Goal: Task Accomplishment & Management: Use online tool/utility

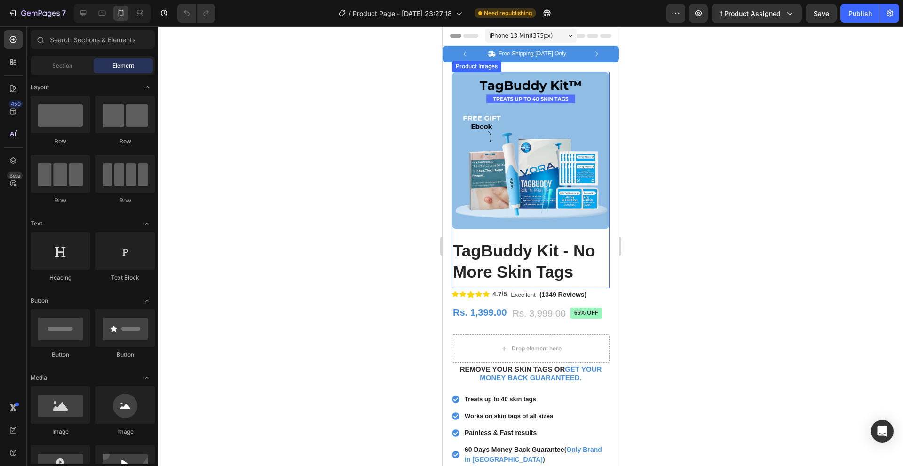
click at [536, 146] on img at bounding box center [530, 150] width 157 height 157
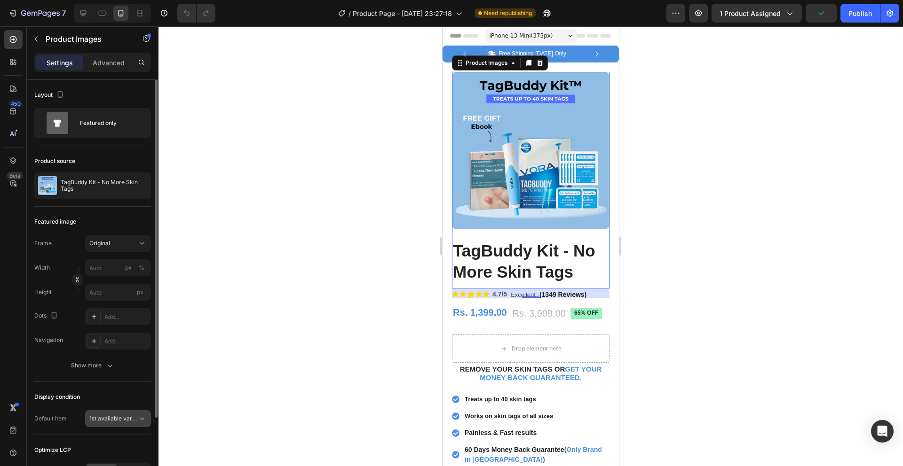
click at [123, 419] on span "1st available variant" at bounding box center [115, 418] width 53 height 7
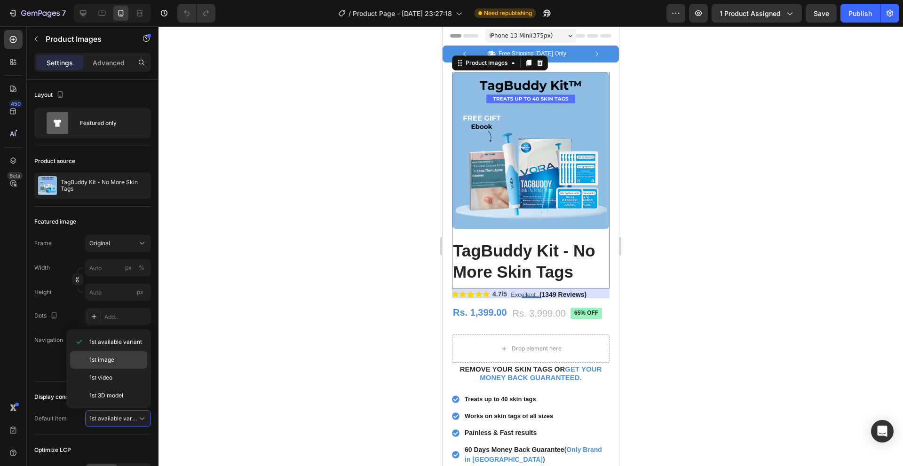
click at [128, 360] on p "1st image" at bounding box center [116, 360] width 54 height 8
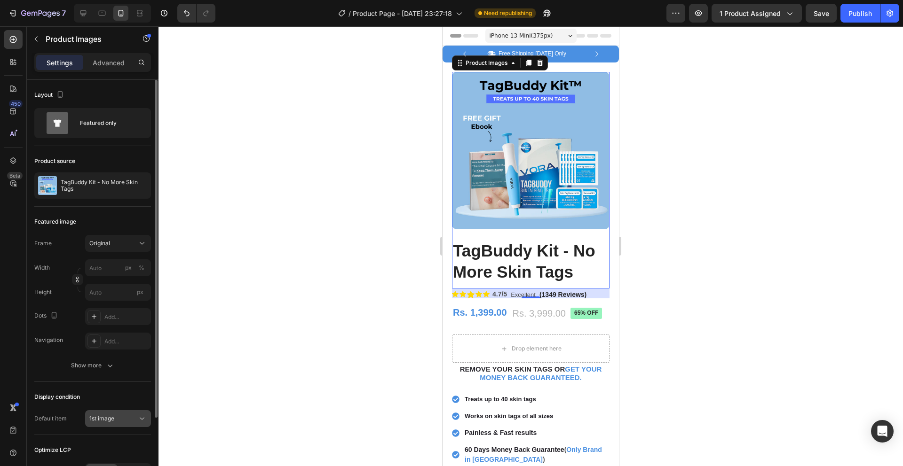
click at [120, 417] on div "1st image" at bounding box center [113, 419] width 48 height 8
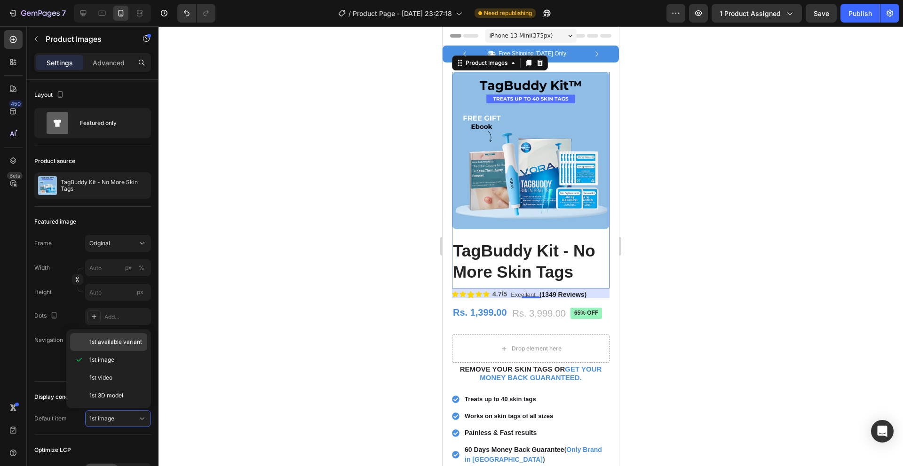
click at [117, 342] on span "1st available variant" at bounding box center [115, 342] width 53 height 8
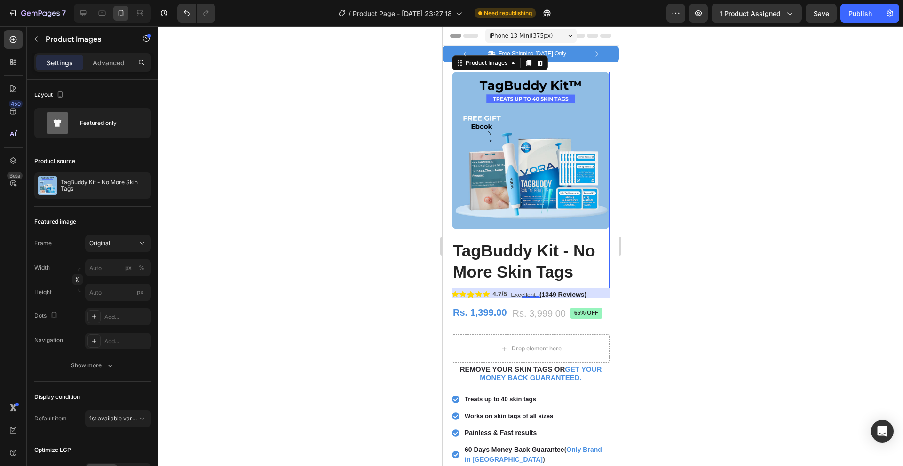
click at [499, 173] on img at bounding box center [530, 150] width 157 height 157
click at [49, 44] on p "Product Images" at bounding box center [86, 38] width 80 height 11
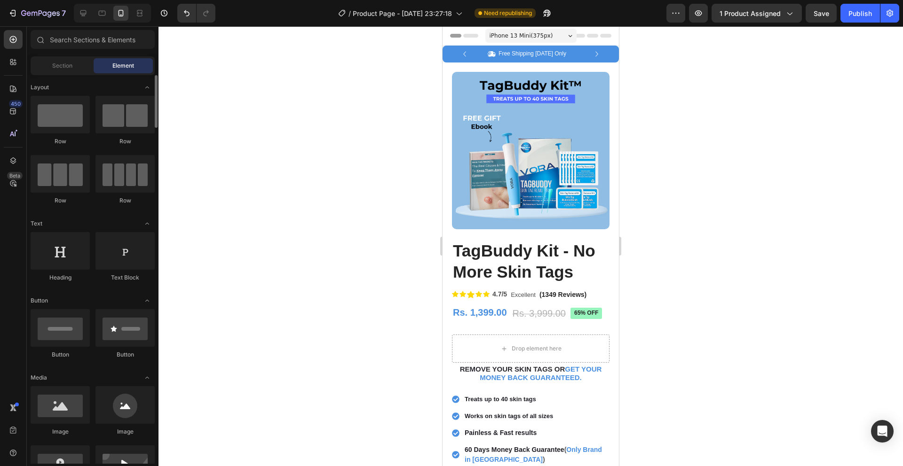
click at [68, 67] on span "Section" at bounding box center [62, 66] width 20 height 8
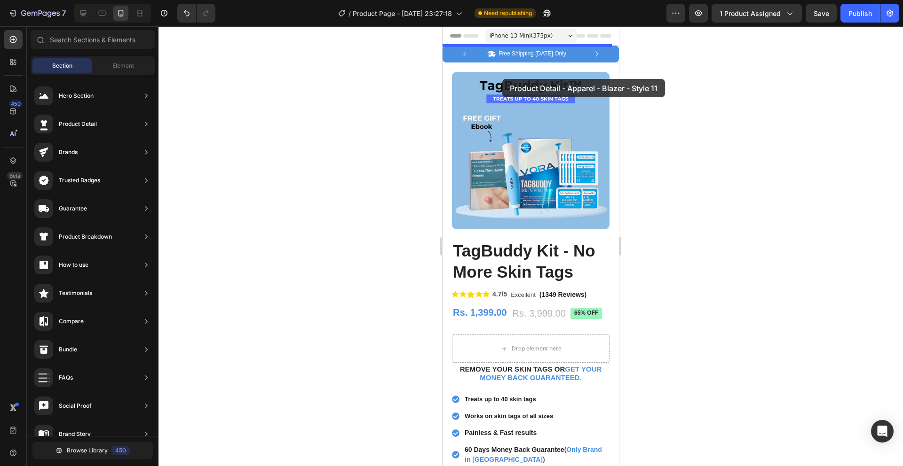
drag, startPoint x: 675, startPoint y: 170, endPoint x: 502, endPoint y: 79, distance: 195.4
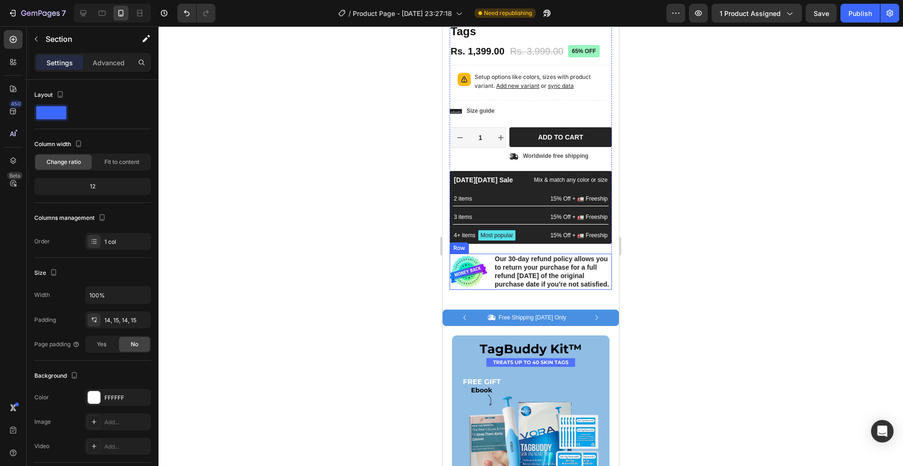
scroll to position [191, 0]
click at [551, 248] on div "Icon Icon Icon Icon Icon Icon List 2,500+ Verified Reviews! Text Block Row 65% …" at bounding box center [530, 143] width 162 height 293
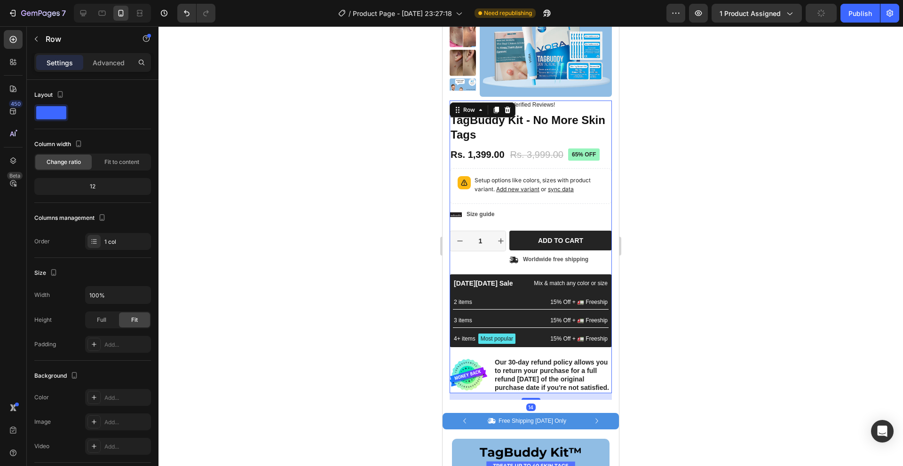
scroll to position [44, 0]
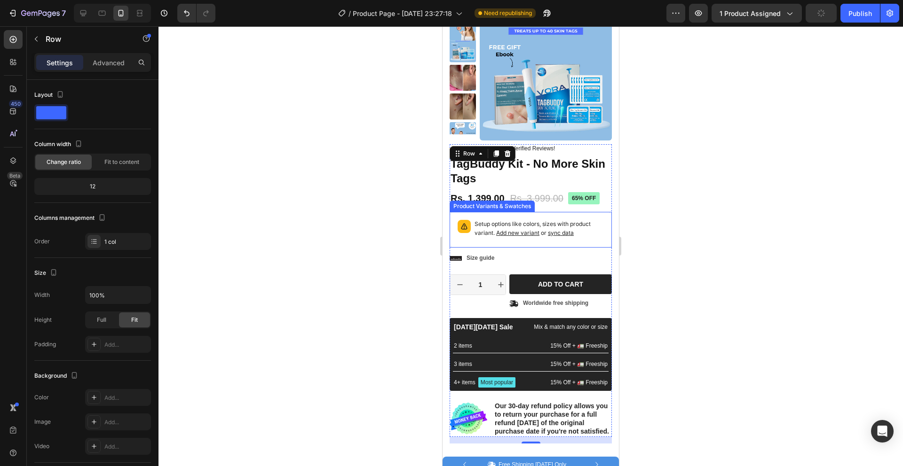
click at [535, 245] on div "Setup options like colors, sizes with product variant. Add new variant or sync …" at bounding box center [530, 230] width 162 height 36
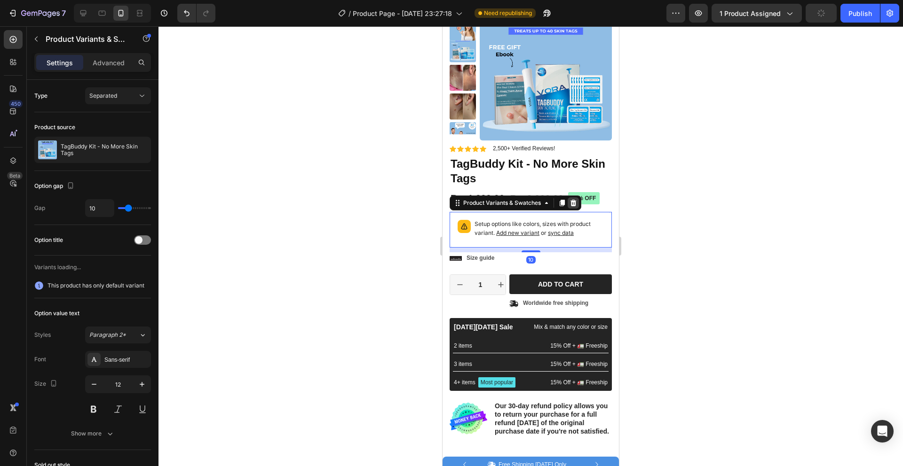
click at [571, 203] on icon at bounding box center [573, 203] width 6 height 7
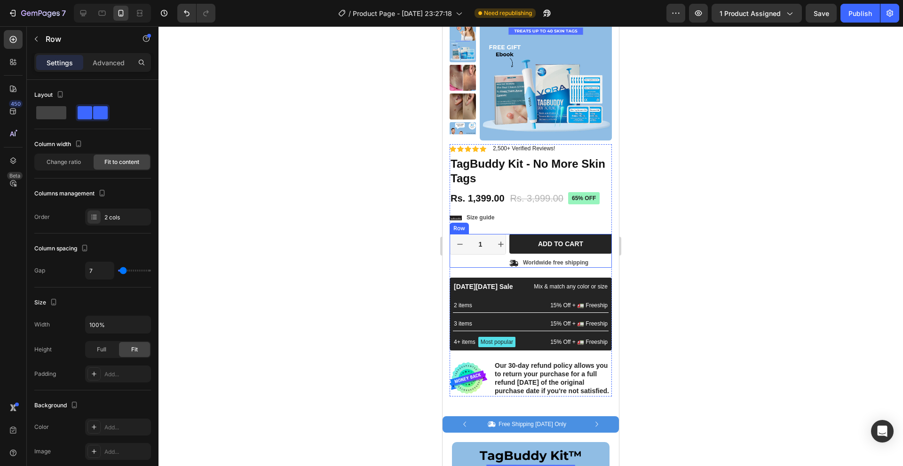
click at [489, 264] on div "1 Product Quantity Row" at bounding box center [477, 251] width 56 height 34
click at [510, 230] on div at bounding box center [507, 225] width 11 height 11
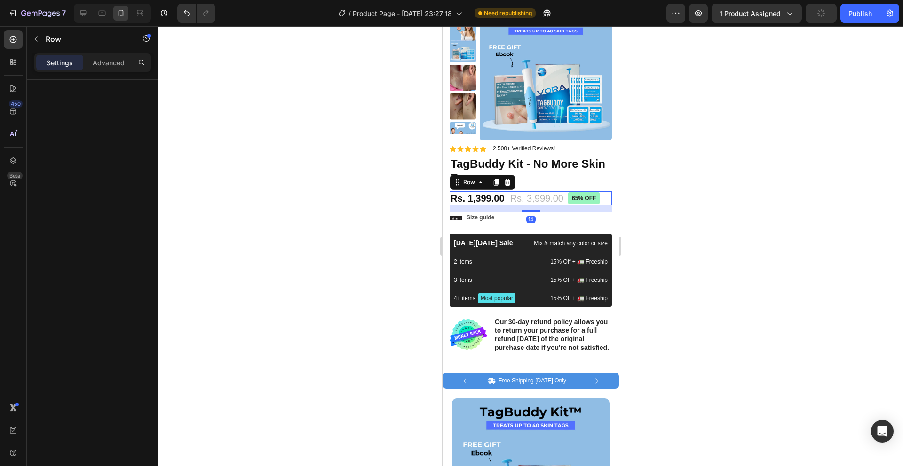
click at [603, 196] on div "Rs. 1,399.00 Product Price Product Price Rs. 3,999.00 Product Price Product Pri…" at bounding box center [530, 198] width 162 height 14
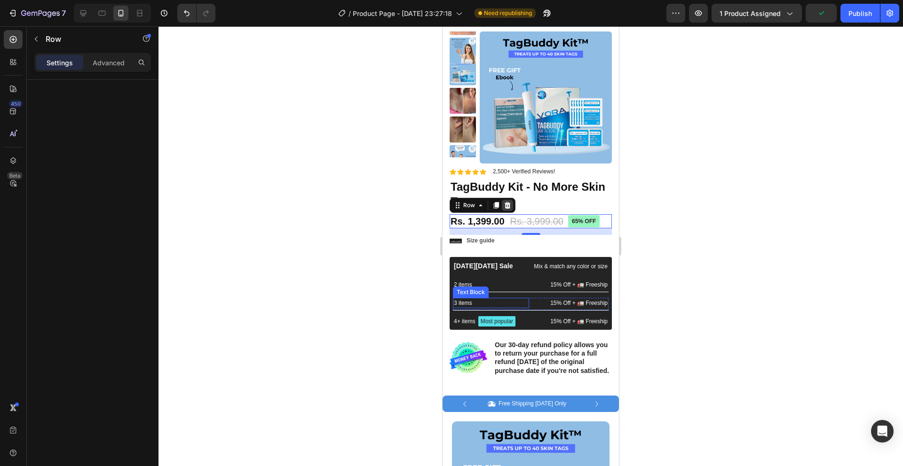
scroll to position [0, 0]
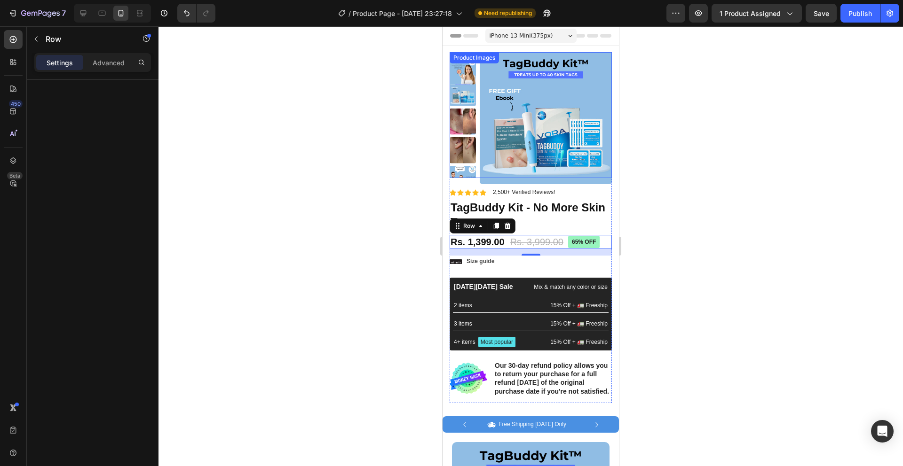
click at [515, 144] on img at bounding box center [546, 118] width 132 height 132
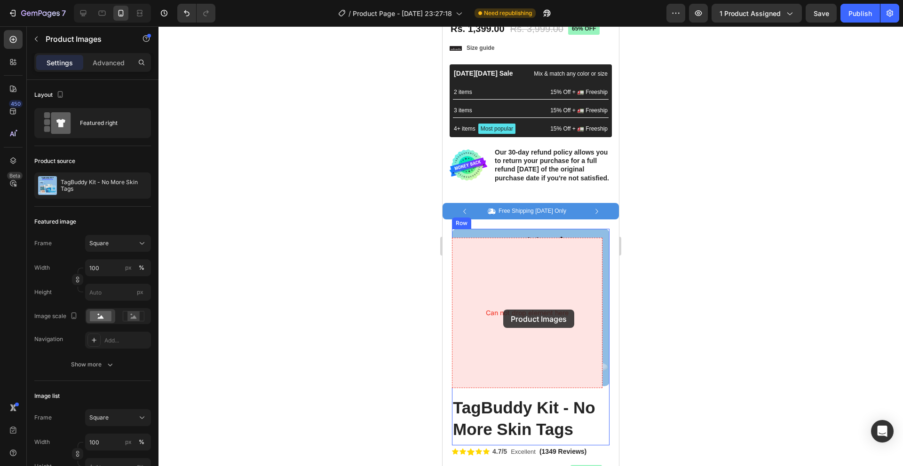
scroll to position [215, 0]
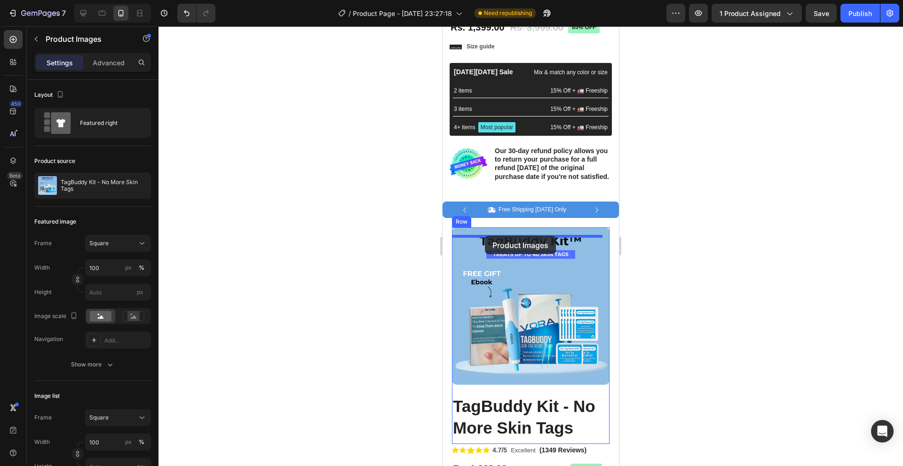
drag, startPoint x: 462, startPoint y: 64, endPoint x: 485, endPoint y: 236, distance: 173.1
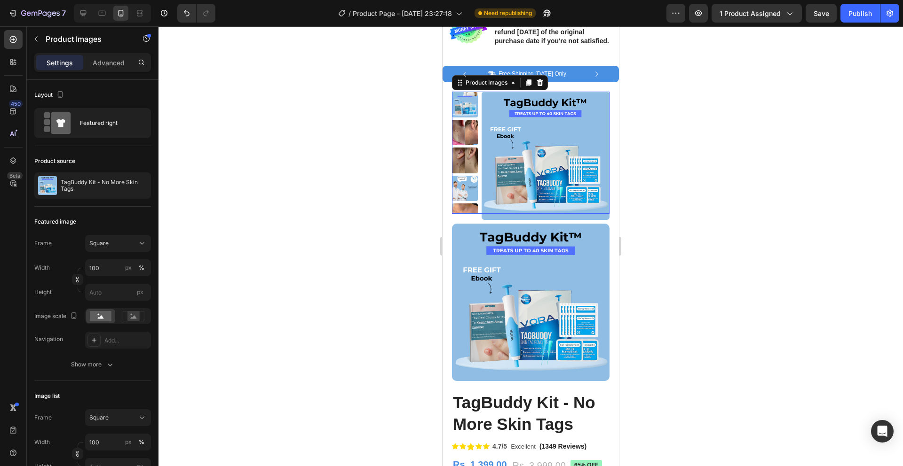
scroll to position [79, 0]
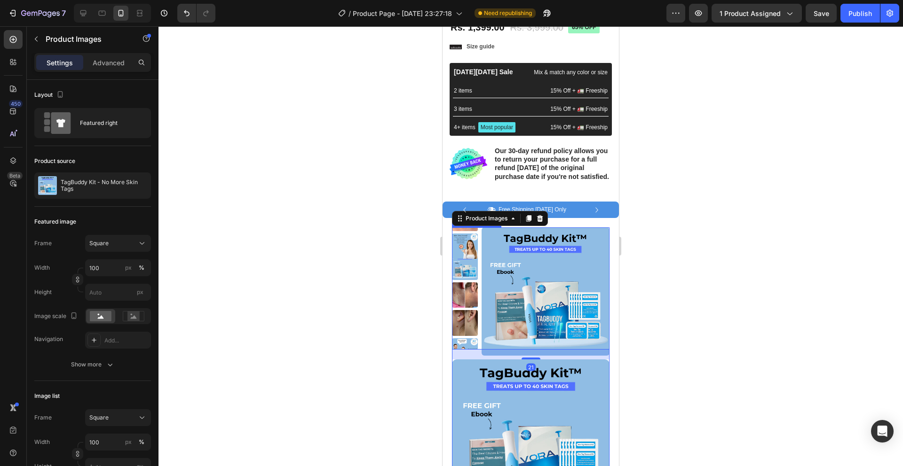
click at [519, 391] on img at bounding box center [530, 438] width 157 height 157
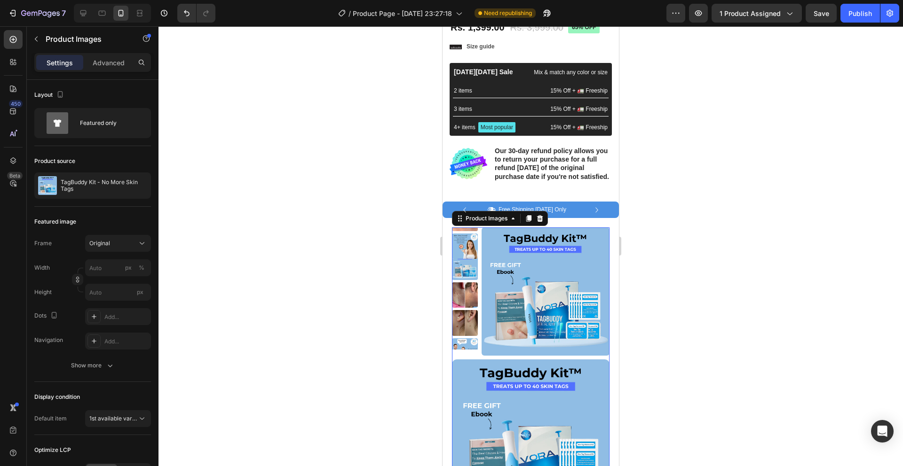
click at [532, 404] on img at bounding box center [530, 438] width 157 height 157
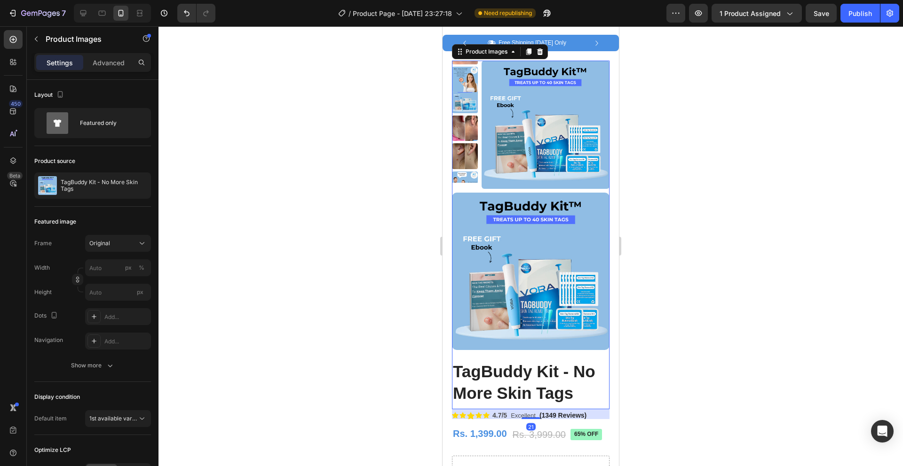
scroll to position [256, 0]
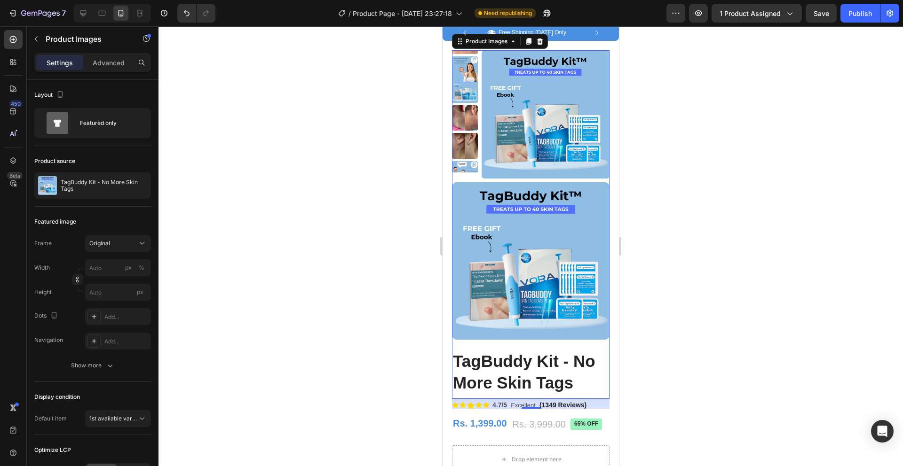
click at [538, 295] on img at bounding box center [530, 260] width 157 height 157
click at [272, 230] on div at bounding box center [530, 246] width 744 height 440
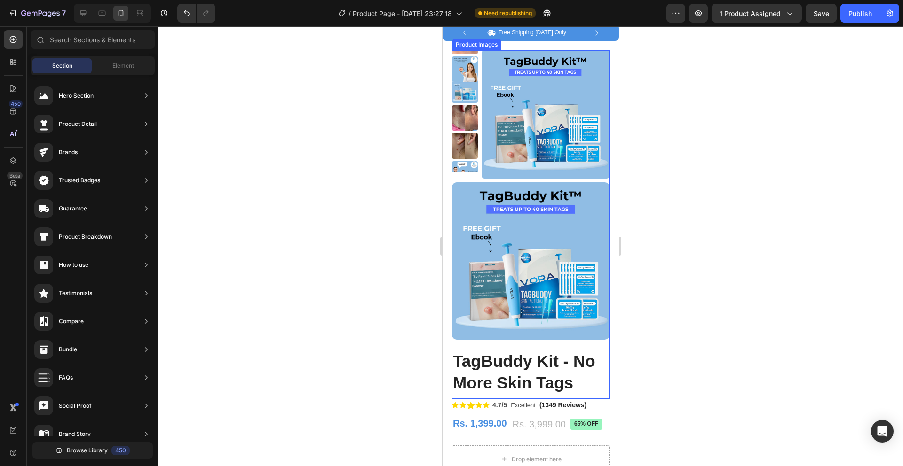
click at [530, 222] on img at bounding box center [530, 260] width 157 height 157
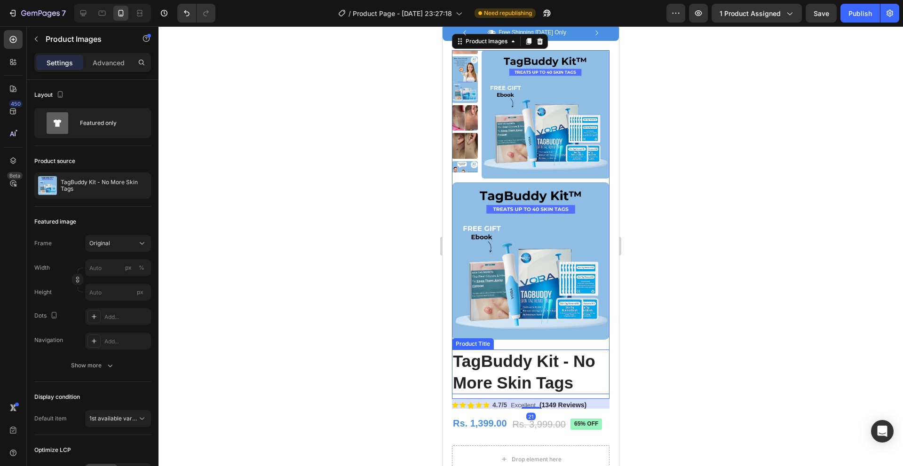
click at [517, 373] on h1 "TagBuddy Kit - No More Skin Tags" at bounding box center [530, 372] width 157 height 45
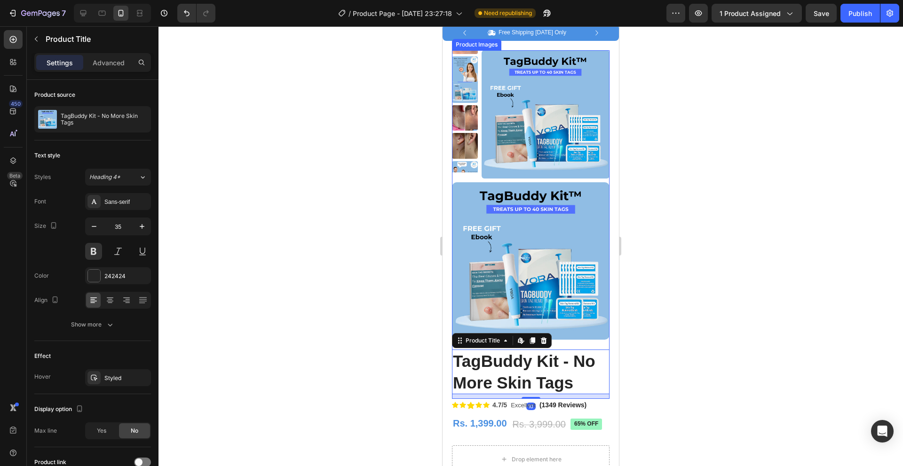
click at [532, 273] on img at bounding box center [530, 260] width 157 height 157
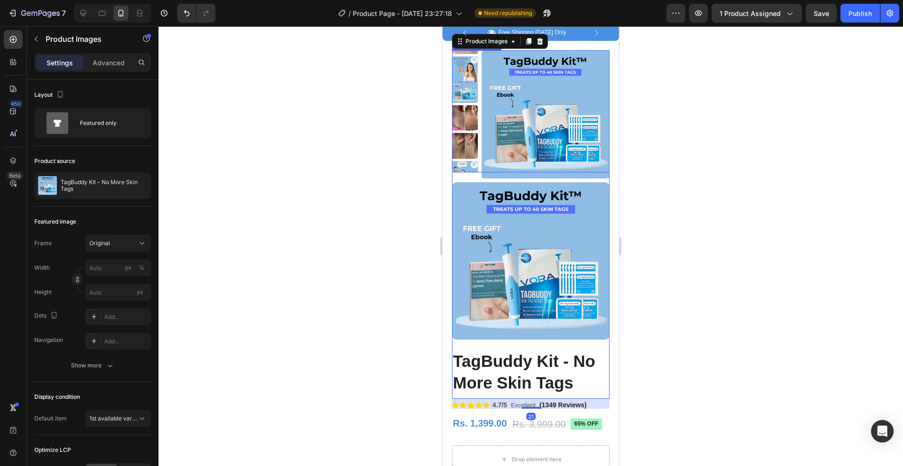
click at [523, 151] on img at bounding box center [545, 114] width 128 height 128
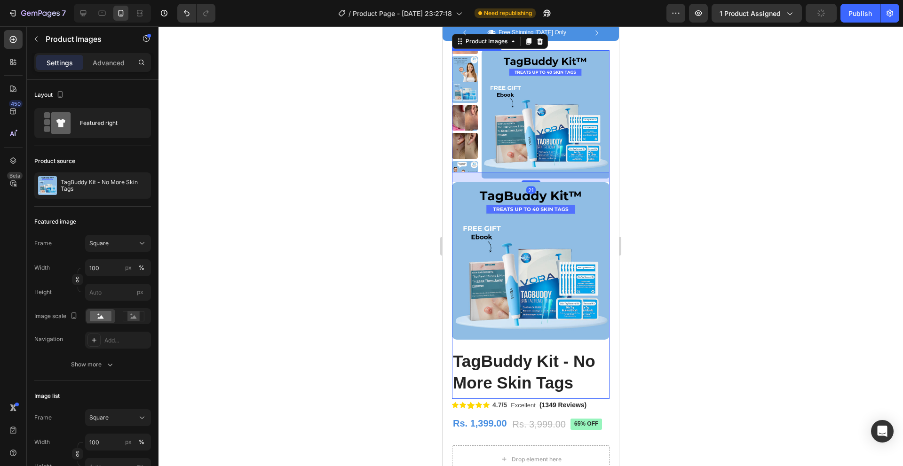
click at [515, 227] on img at bounding box center [530, 260] width 157 height 157
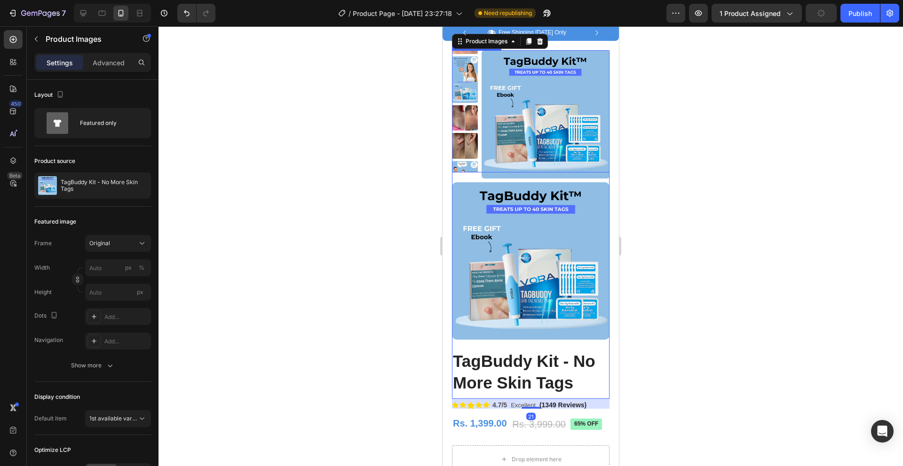
click at [505, 134] on img at bounding box center [545, 114] width 128 height 128
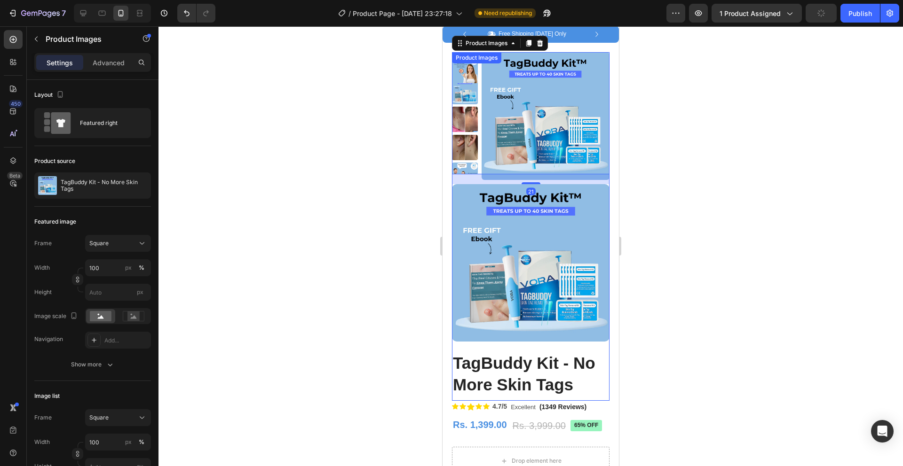
scroll to position [106, 0]
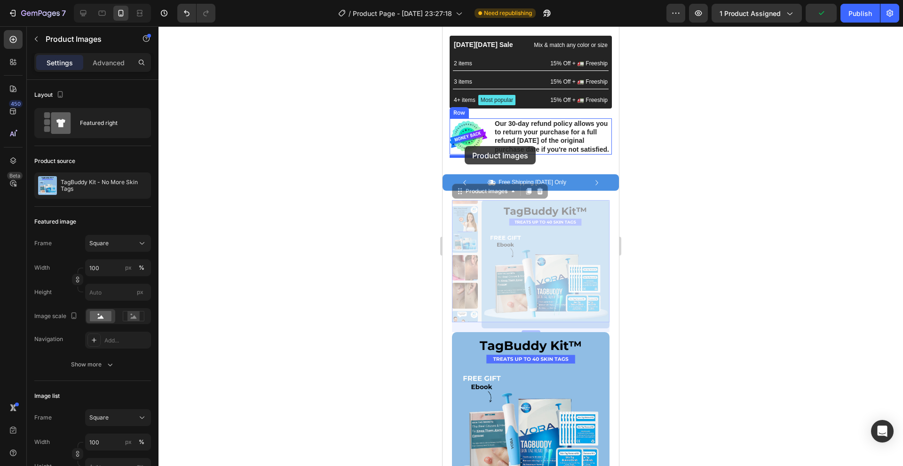
drag, startPoint x: 455, startPoint y: 202, endPoint x: 465, endPoint y: 146, distance: 56.8
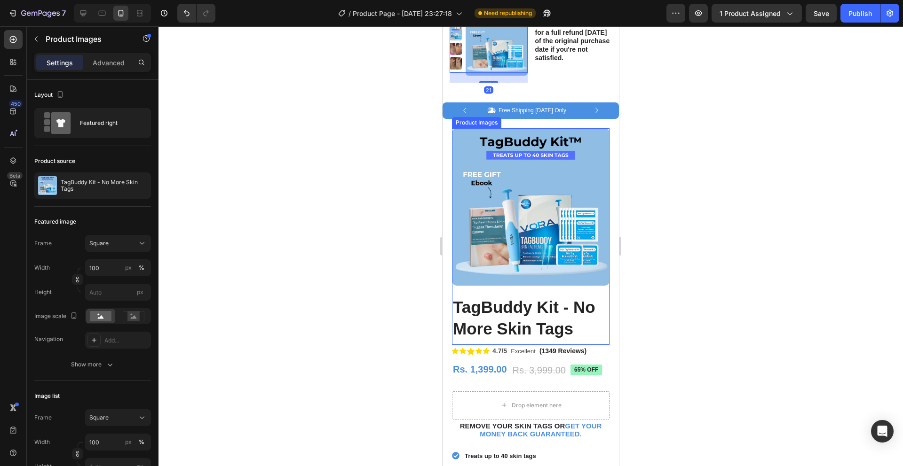
scroll to position [279, 0]
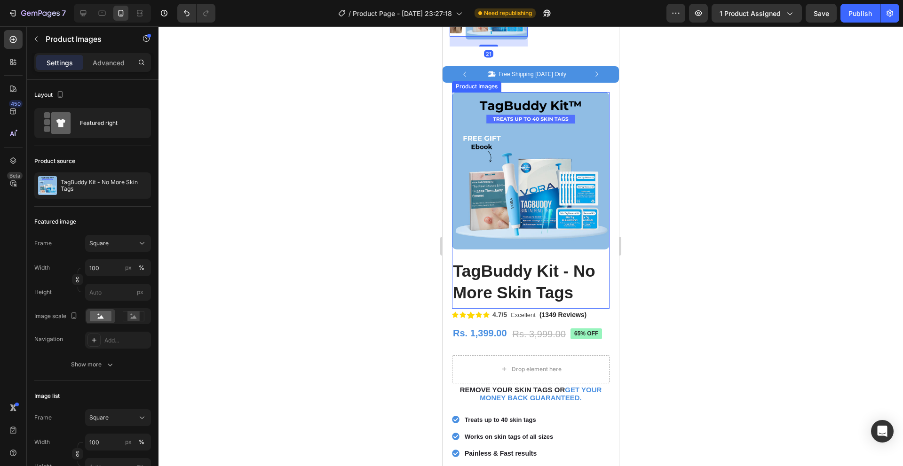
click at [505, 202] on img at bounding box center [530, 170] width 157 height 157
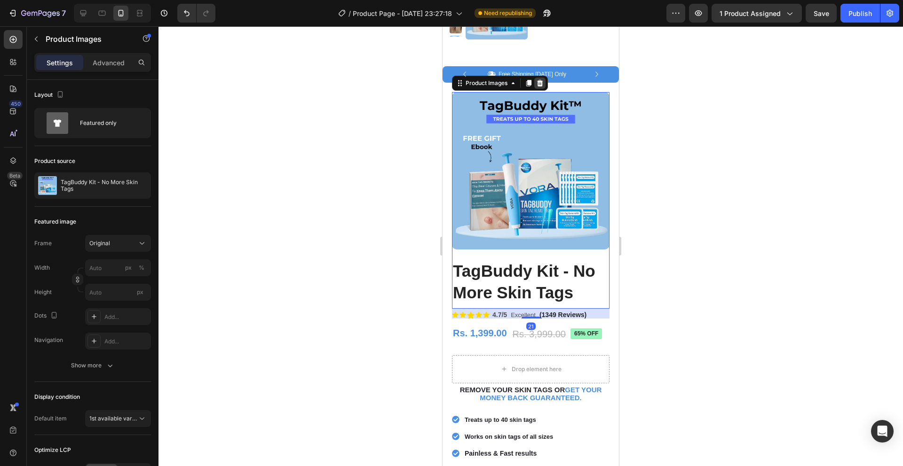
click at [543, 83] on icon at bounding box center [540, 83] width 8 height 8
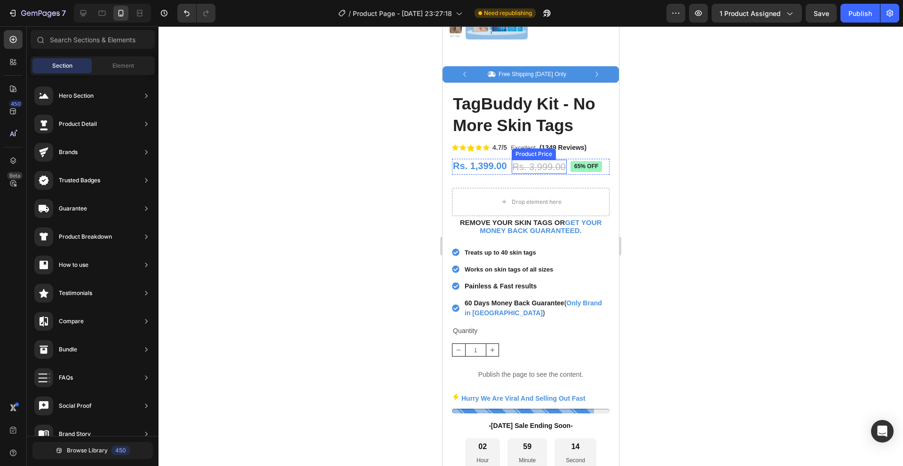
scroll to position [0, 0]
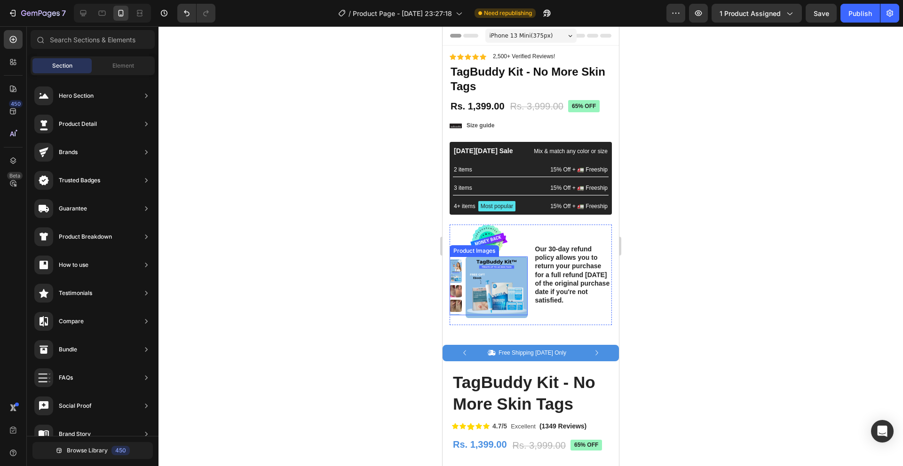
click at [485, 287] on img at bounding box center [496, 288] width 62 height 62
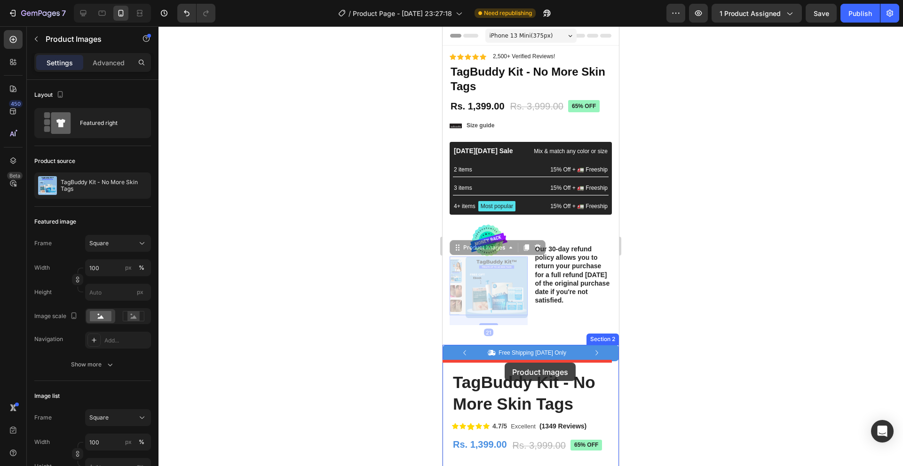
drag, startPoint x: 461, startPoint y: 249, endPoint x: 504, endPoint y: 363, distance: 121.6
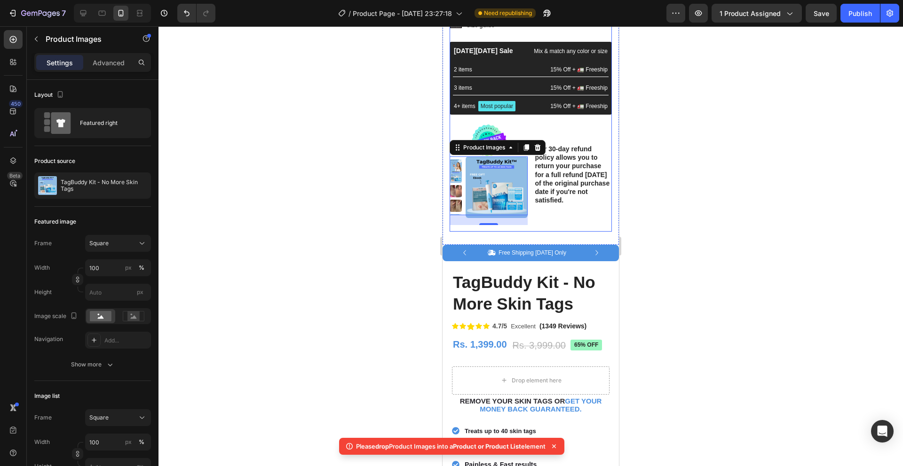
scroll to position [102, 0]
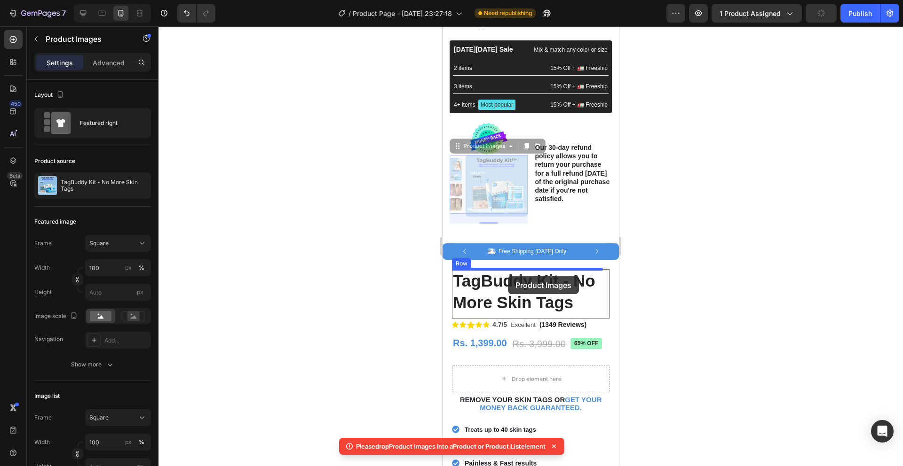
drag, startPoint x: 459, startPoint y: 146, endPoint x: 508, endPoint y: 276, distance: 138.5
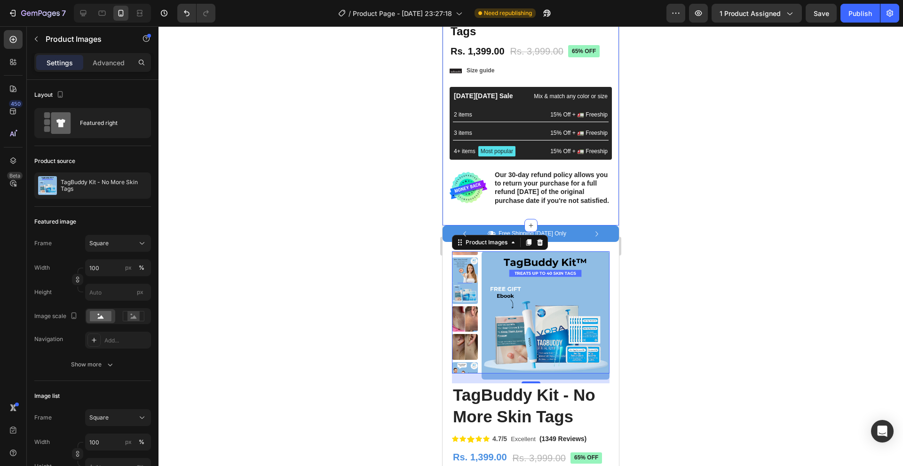
scroll to position [0, 0]
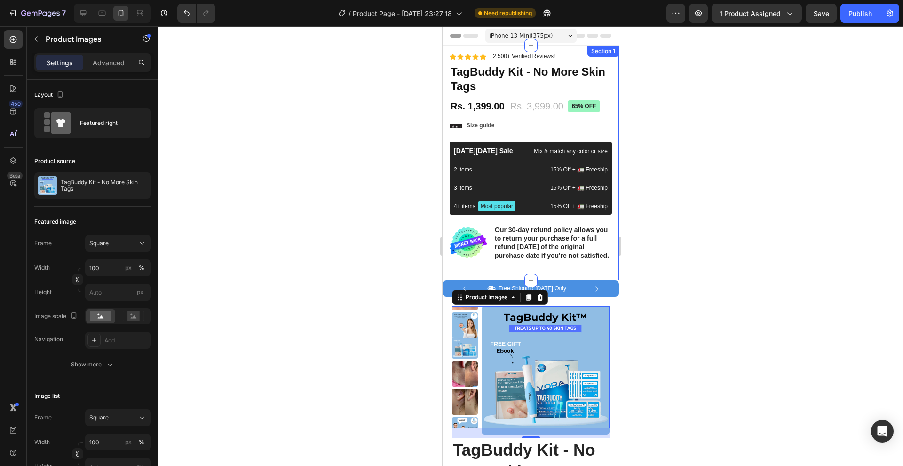
click at [608, 83] on div "Material Shipping Care instruction Accordion Icon Icon Icon Icon Icon Icon List…" at bounding box center [530, 163] width 176 height 235
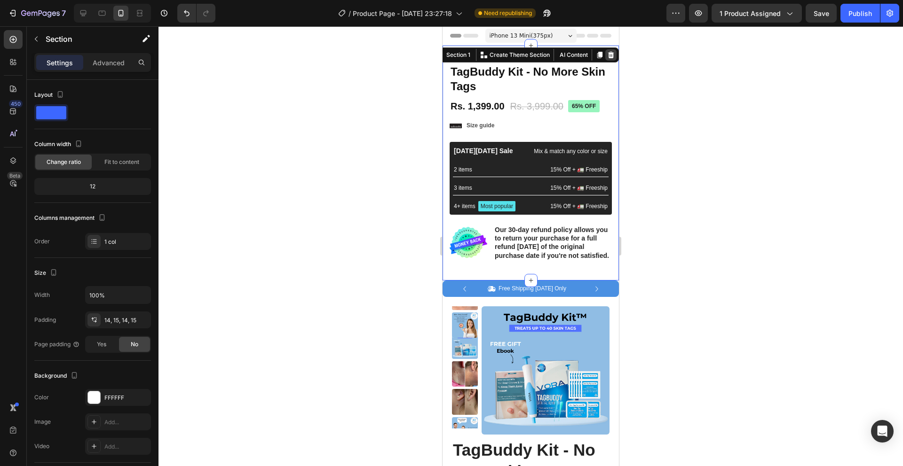
click at [607, 57] on icon at bounding box center [611, 55] width 8 height 8
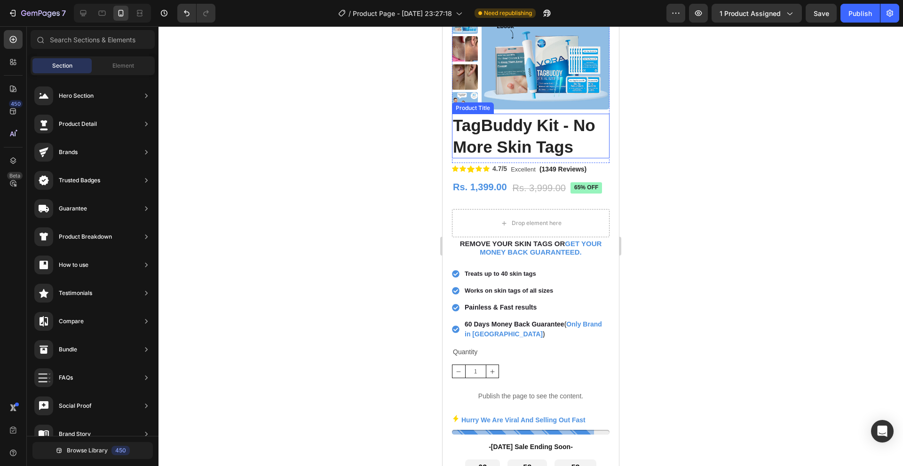
scroll to position [142, 0]
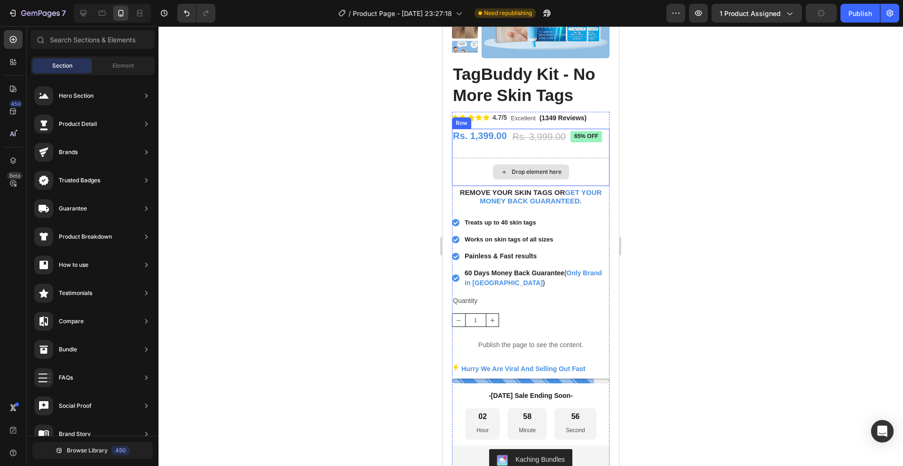
click at [585, 180] on div "Drop element here" at bounding box center [530, 172] width 157 height 28
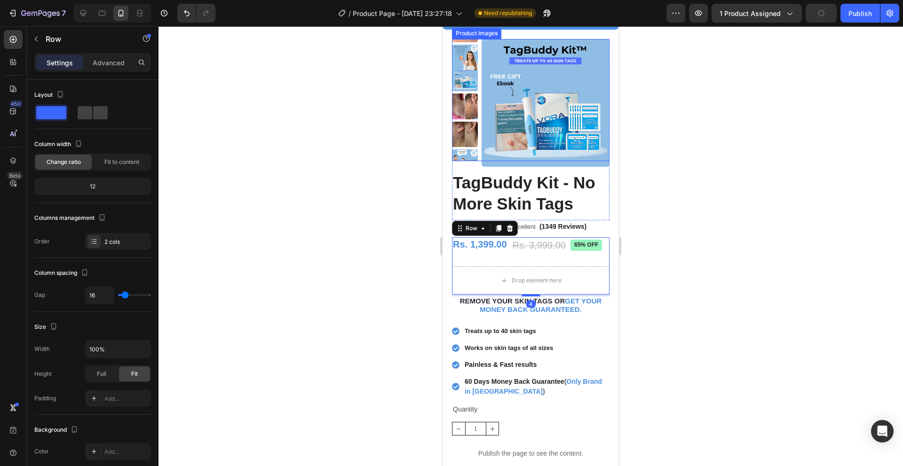
scroll to position [0, 0]
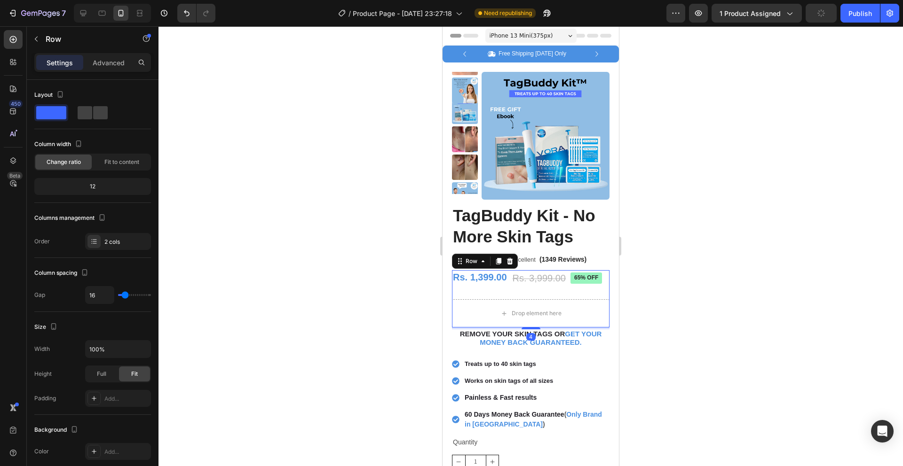
click at [669, 190] on div at bounding box center [530, 246] width 744 height 440
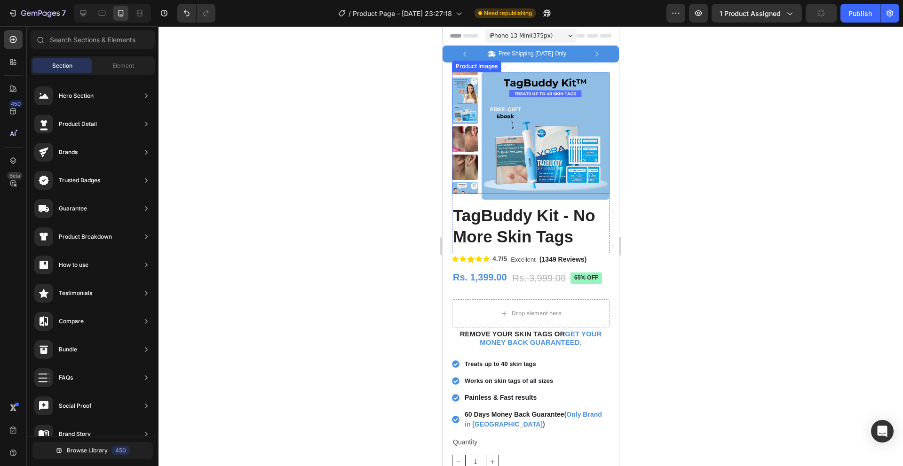
click at [481, 102] on img at bounding box center [545, 136] width 128 height 128
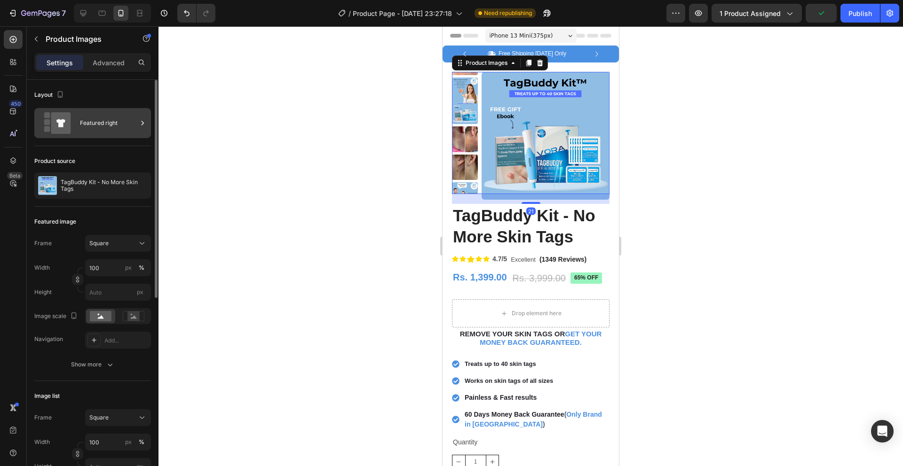
click at [93, 119] on div "Featured right" at bounding box center [108, 123] width 57 height 22
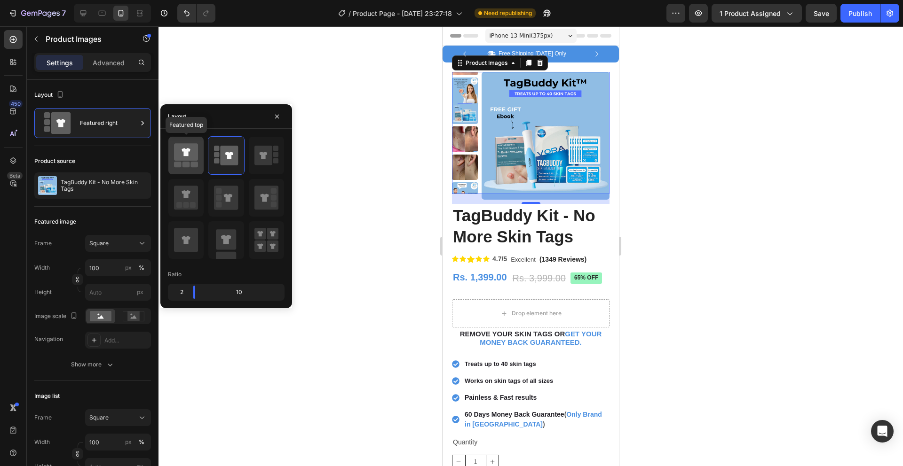
click at [201, 167] on div at bounding box center [185, 156] width 35 height 38
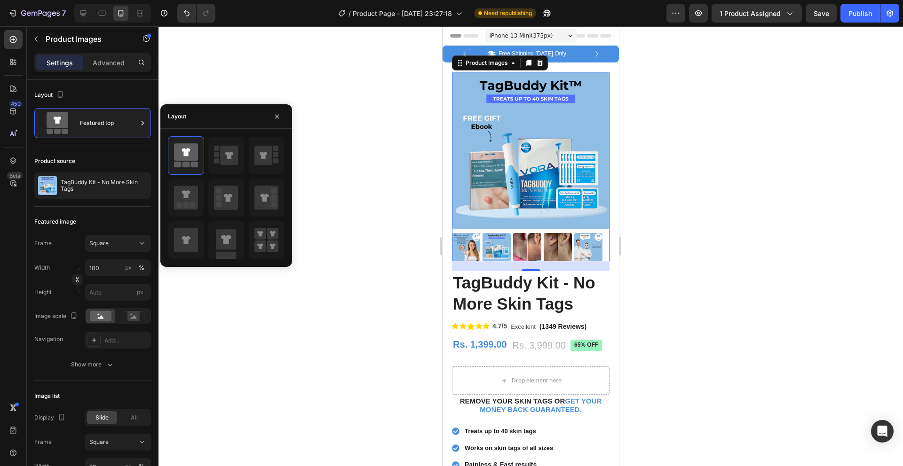
click at [360, 167] on div at bounding box center [530, 246] width 744 height 440
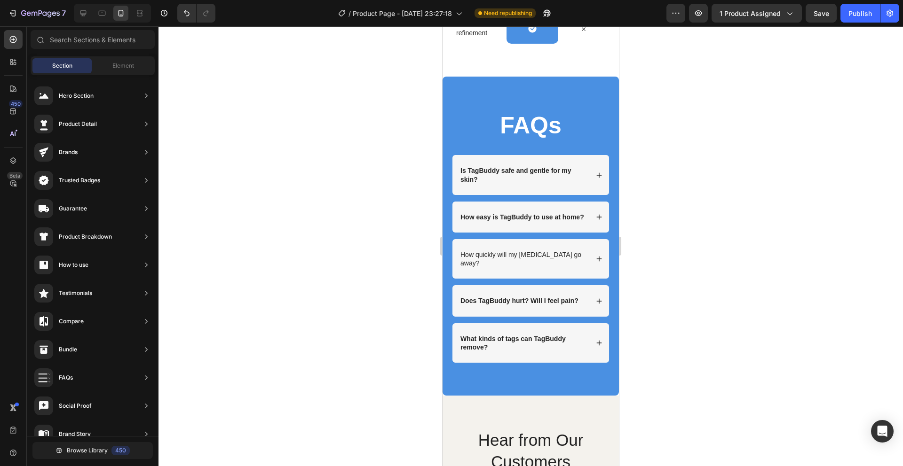
scroll to position [2803, 0]
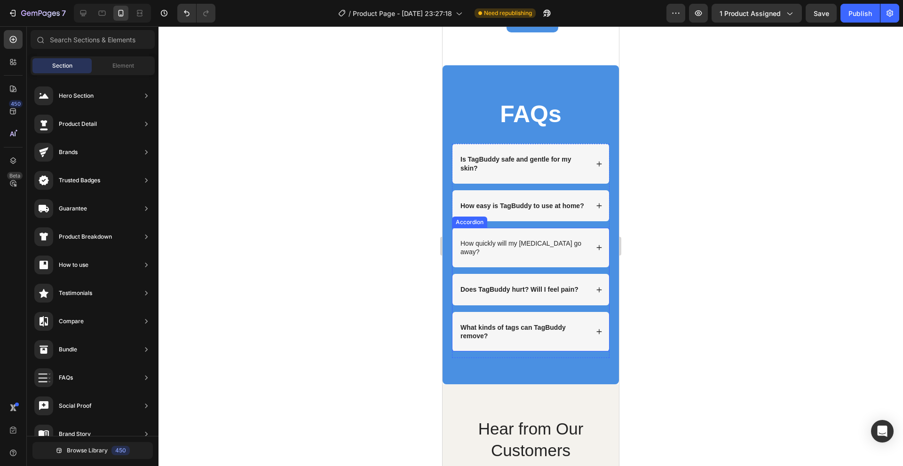
click at [514, 252] on p "How quickly will my [MEDICAL_DATA] go away?" at bounding box center [523, 247] width 126 height 17
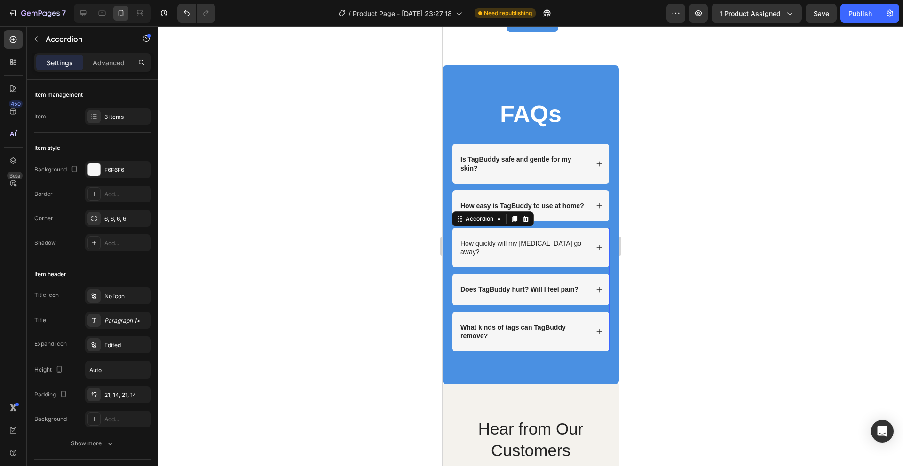
click at [514, 252] on p "How quickly will my [MEDICAL_DATA] go away?" at bounding box center [523, 247] width 126 height 17
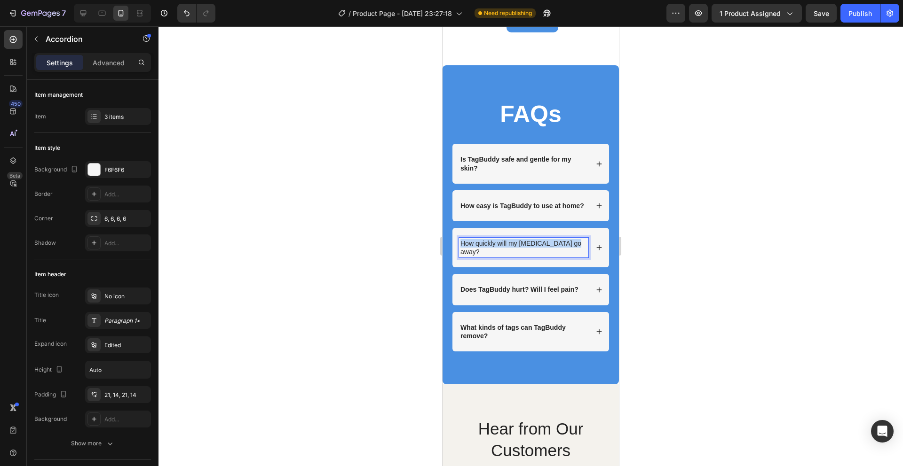
click at [514, 252] on p "How quickly will my [MEDICAL_DATA] go away?" at bounding box center [523, 247] width 126 height 17
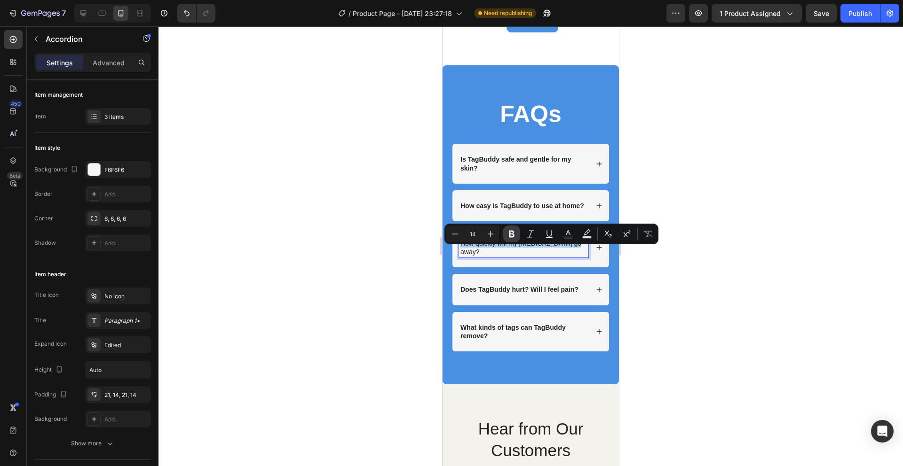
click at [508, 230] on icon "Editor contextual toolbar" at bounding box center [511, 233] width 9 height 9
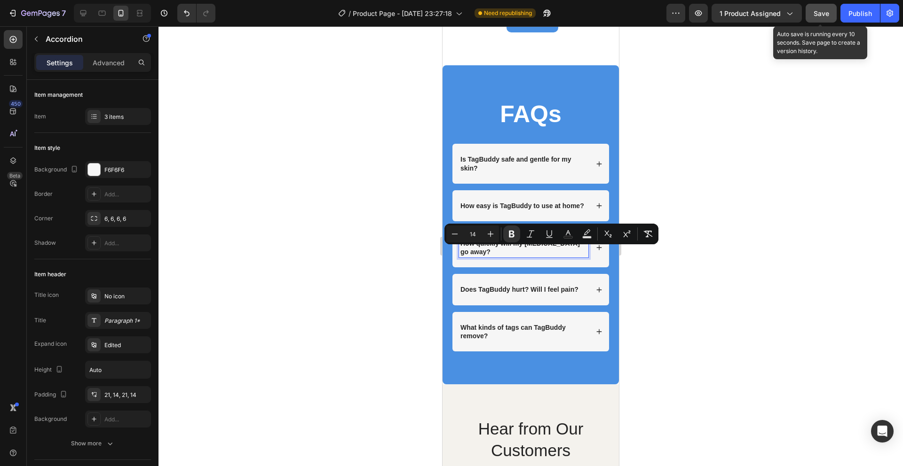
click at [827, 13] on span "Save" at bounding box center [821, 13] width 16 height 8
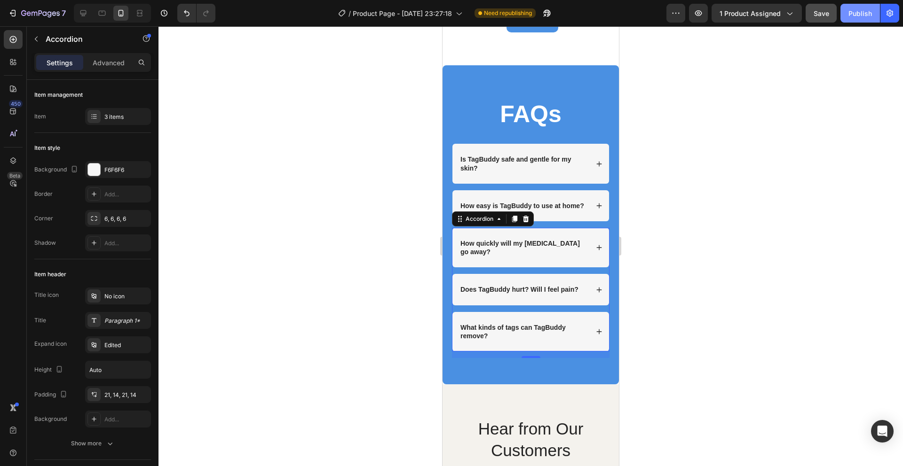
click at [852, 16] on div "Publish" at bounding box center [860, 13] width 24 height 10
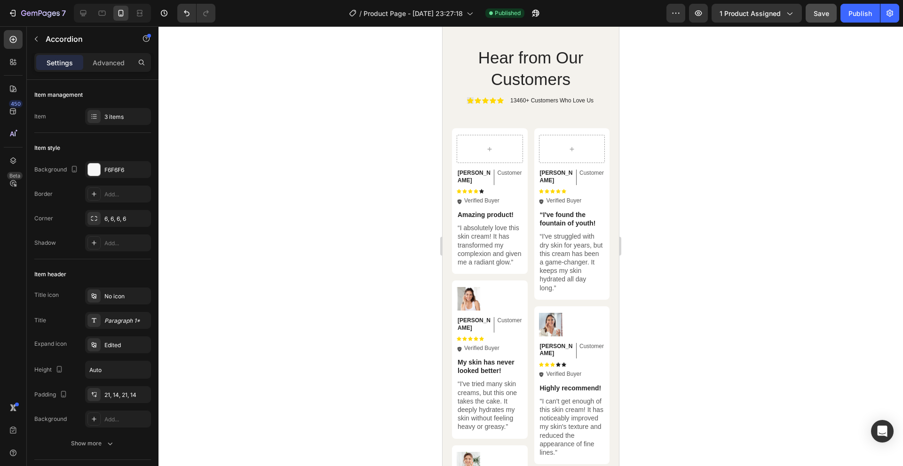
scroll to position [3172, 0]
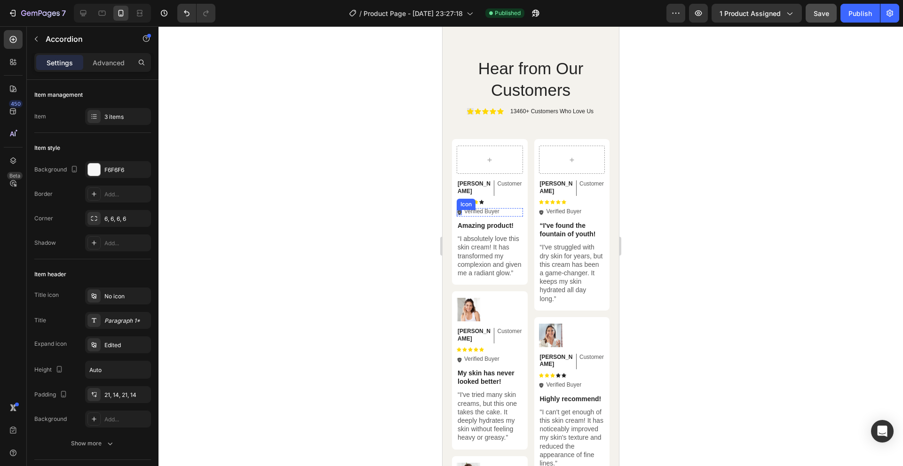
click at [460, 210] on icon at bounding box center [459, 212] width 4 height 5
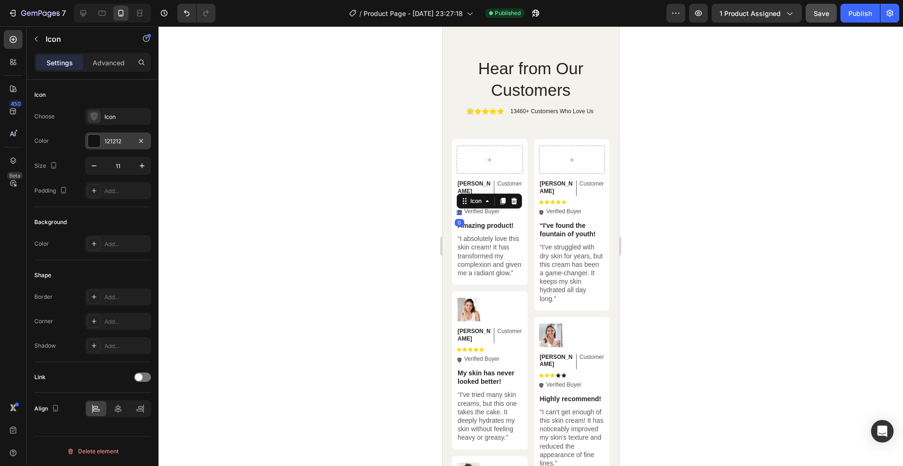
click at [94, 139] on div at bounding box center [94, 141] width 12 height 12
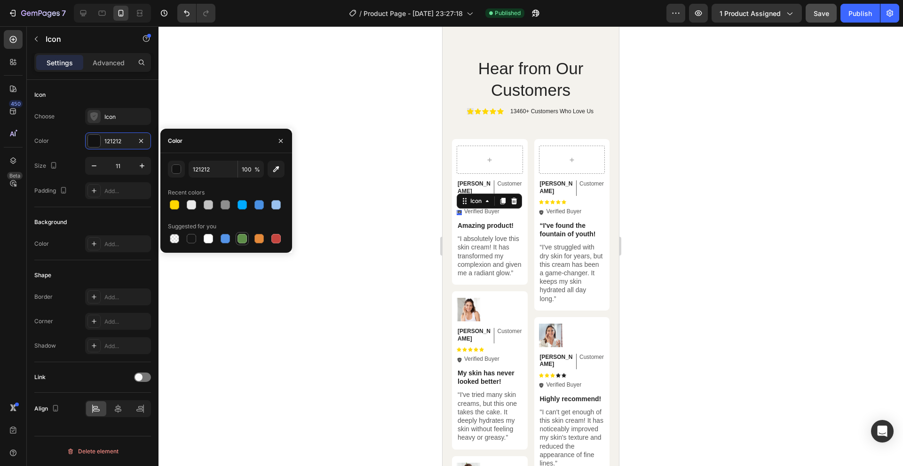
click at [243, 245] on div at bounding box center [242, 238] width 13 height 13
type input "5E8E49"
click at [328, 278] on div at bounding box center [530, 246] width 744 height 440
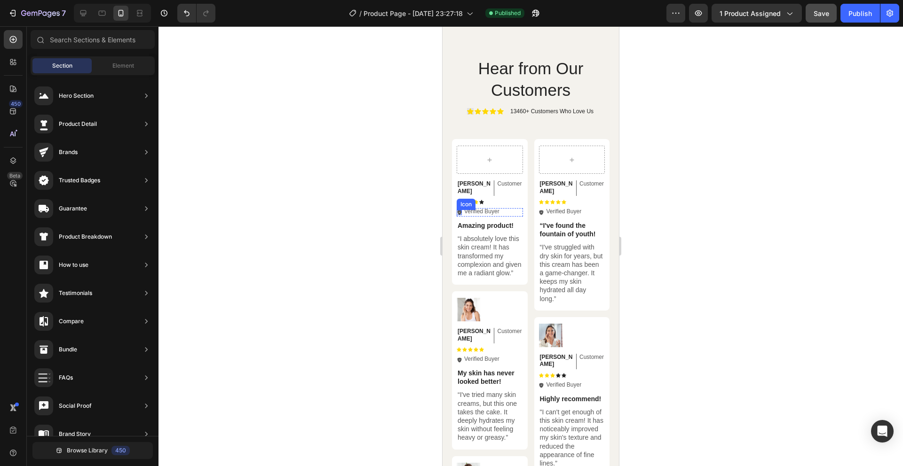
click at [457, 210] on div "Icon" at bounding box center [459, 212] width 5 height 5
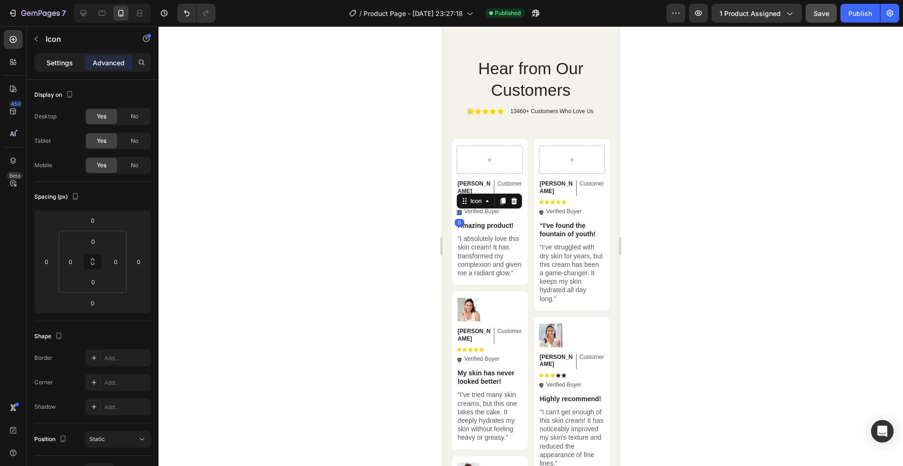
click at [57, 66] on p "Settings" at bounding box center [60, 63] width 26 height 10
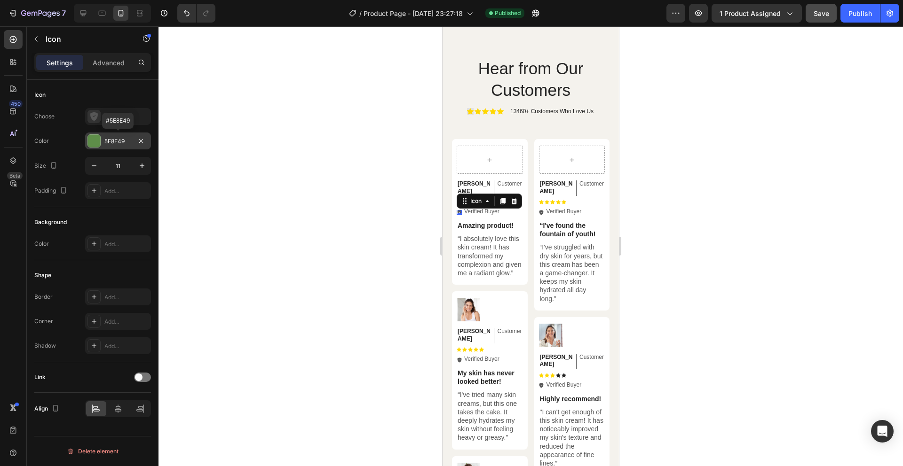
click at [92, 137] on div at bounding box center [94, 141] width 12 height 12
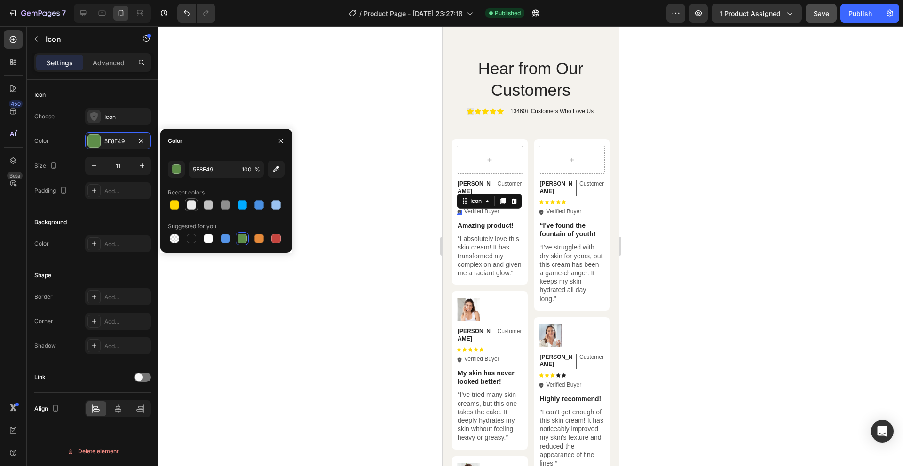
click at [192, 201] on div at bounding box center [191, 204] width 9 height 9
click at [237, 239] on div at bounding box center [241, 238] width 9 height 9
type input "5E8E49"
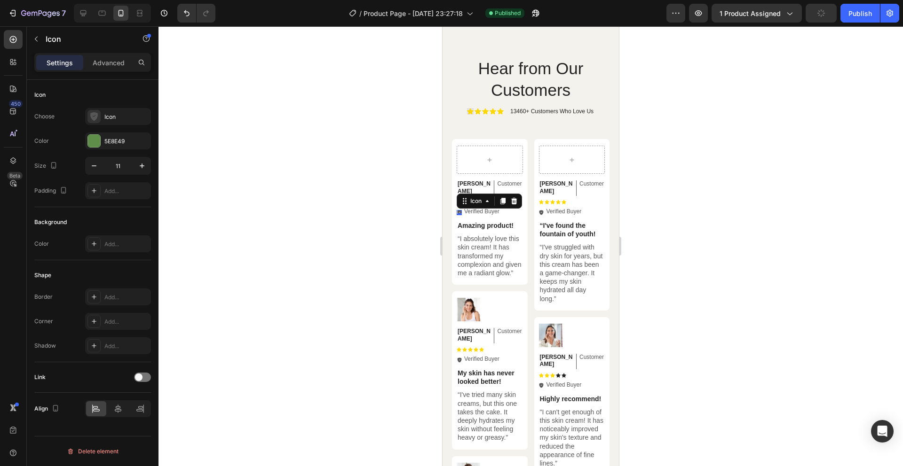
click at [354, 217] on div at bounding box center [530, 246] width 744 height 440
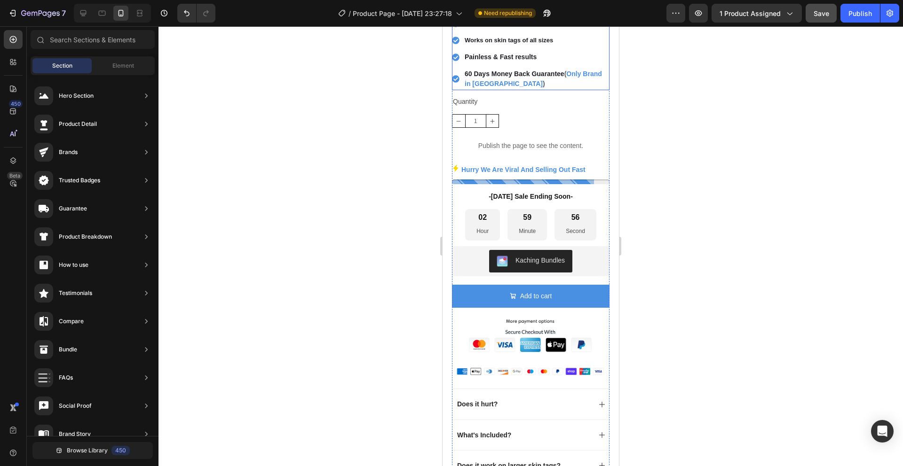
scroll to position [417, 0]
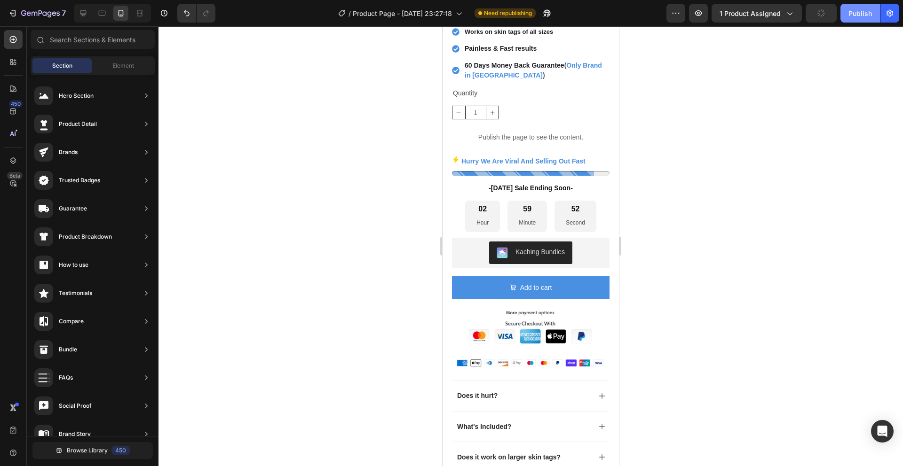
click at [852, 11] on div "Publish" at bounding box center [860, 13] width 24 height 10
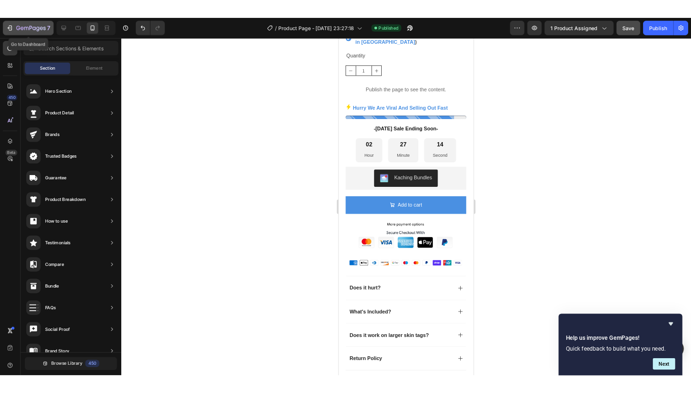
scroll to position [453, 0]
